Goal: Download file/media

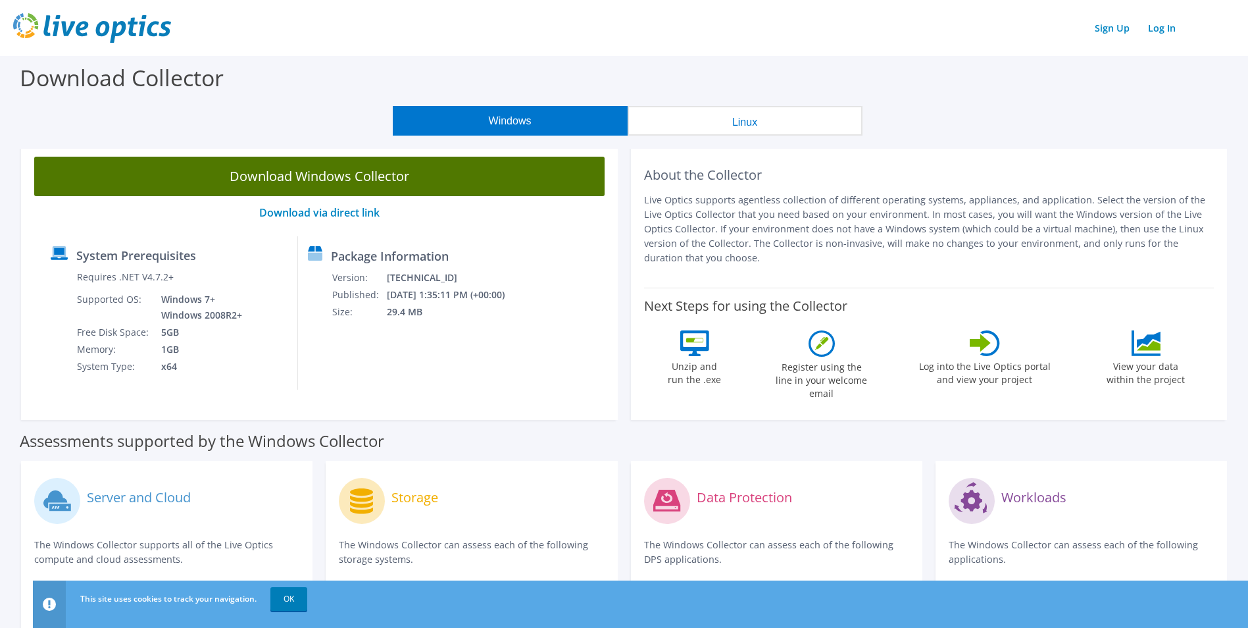
click at [319, 172] on link "Download Windows Collector" at bounding box center [319, 176] width 571 height 39
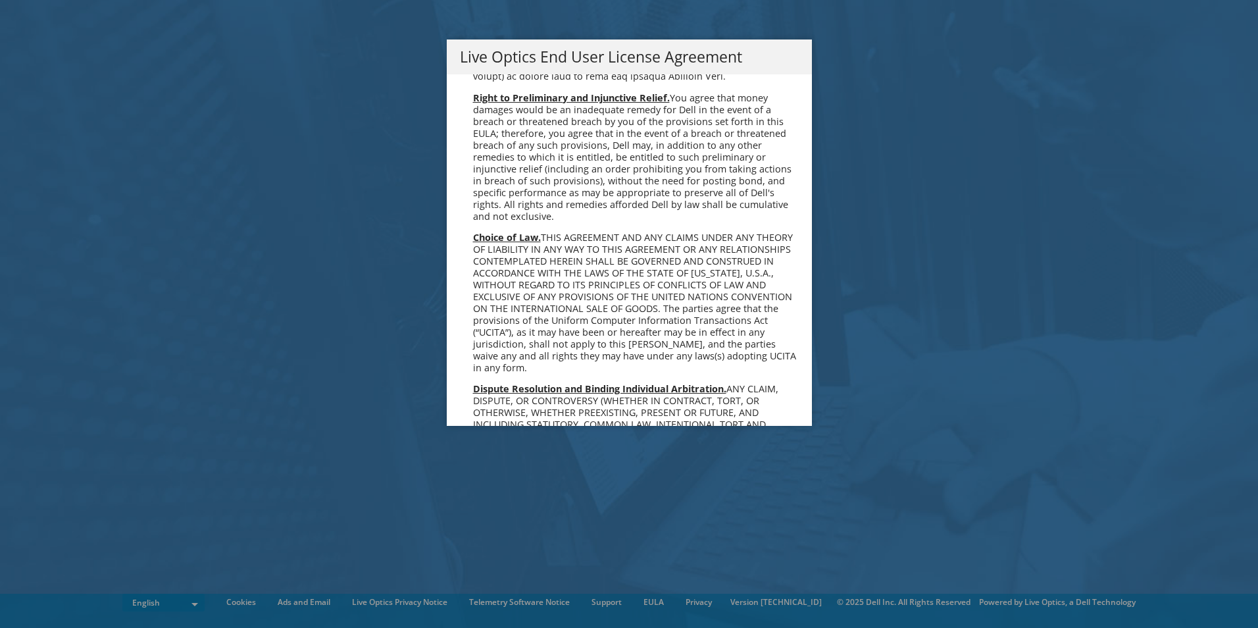
scroll to position [4976, 0]
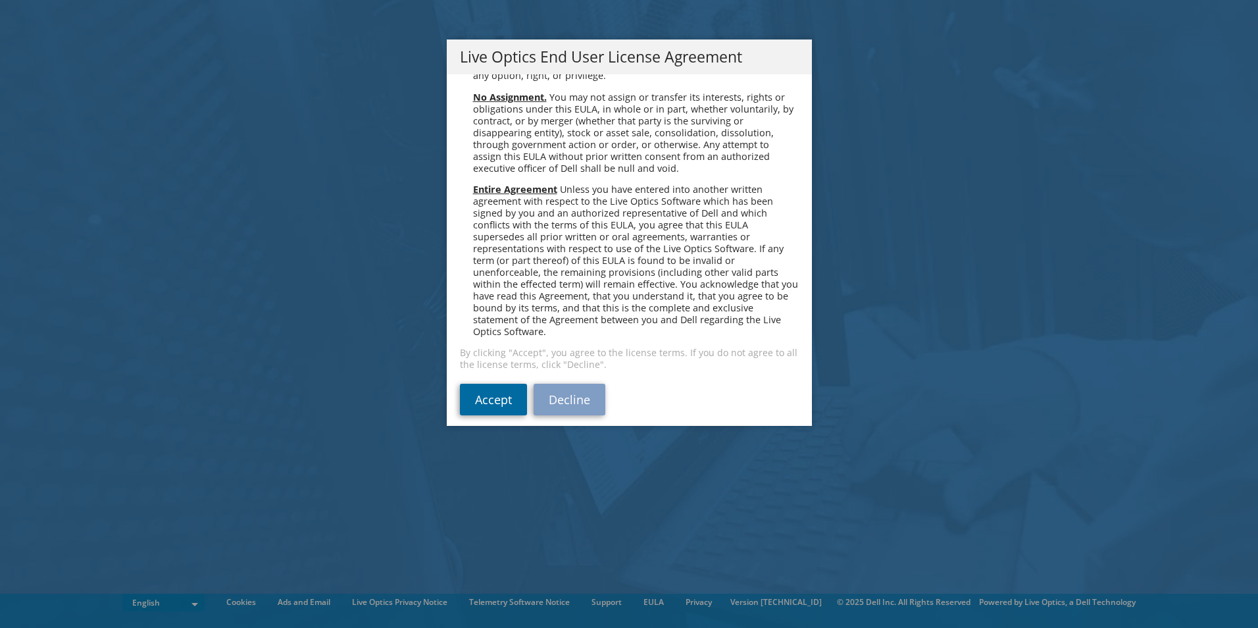
click at [484, 390] on link "Accept" at bounding box center [493, 400] width 67 height 32
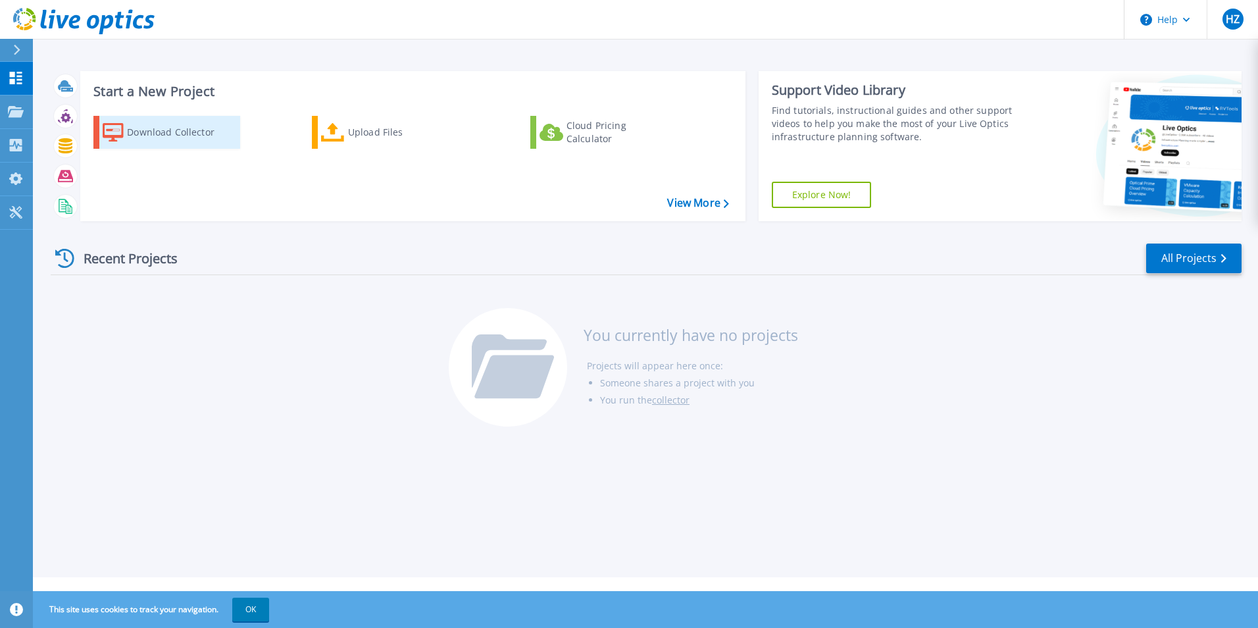
click at [143, 121] on div "Download Collector" at bounding box center [179, 132] width 105 height 26
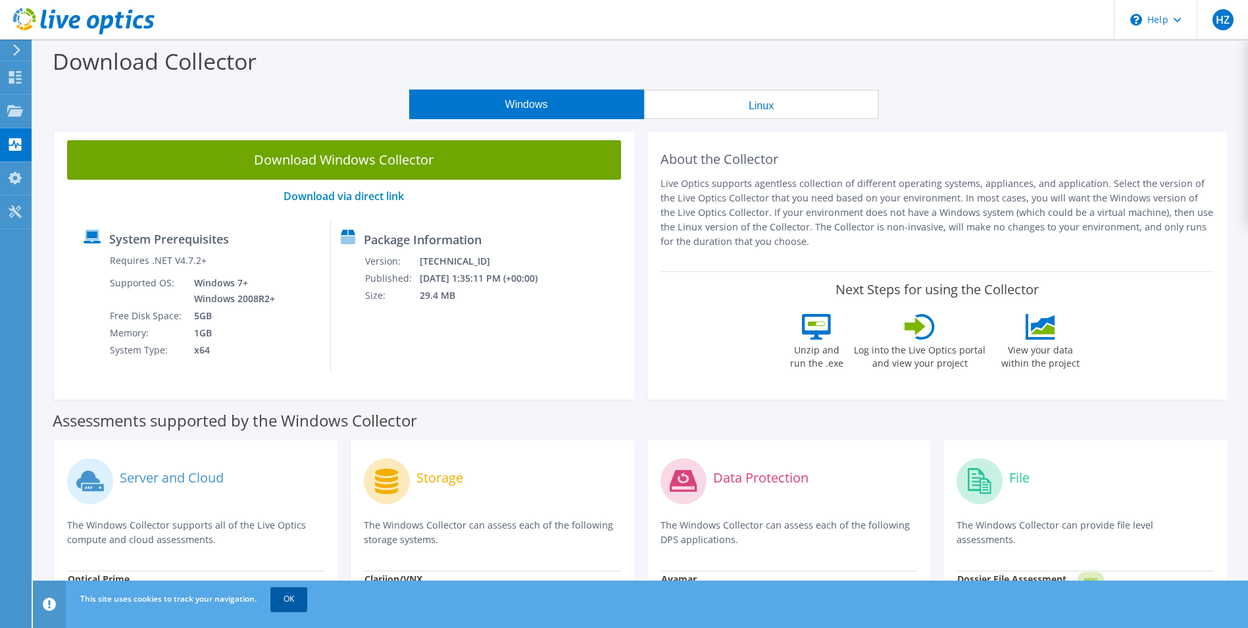
click at [300, 603] on link "OK" at bounding box center [288, 599] width 37 height 24
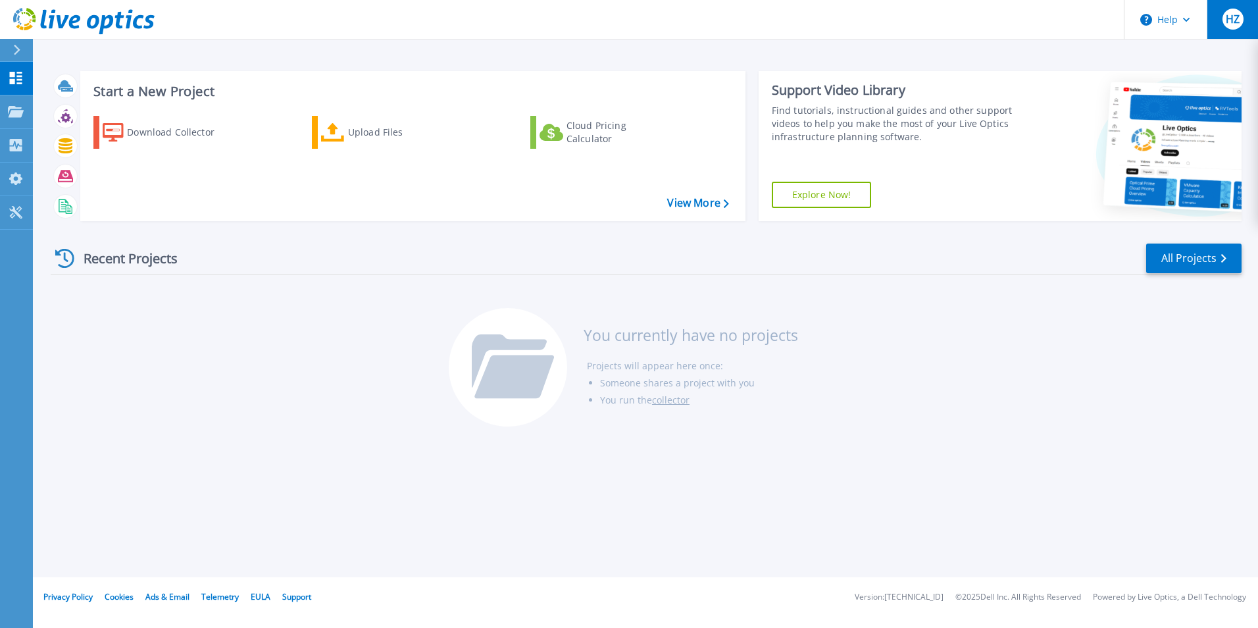
click at [1239, 20] on span "HZ" at bounding box center [1233, 19] width 14 height 11
